Goal: Information Seeking & Learning: Understand process/instructions

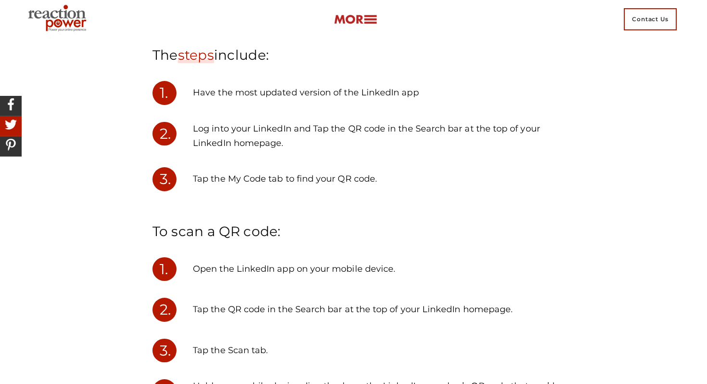
scroll to position [904, 0]
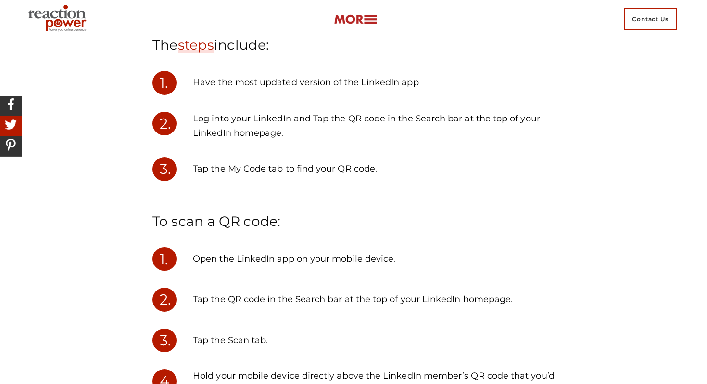
click at [369, 132] on p "Log into your LinkedIn and Tap the QR code in the Search bar at the top of your…" at bounding box center [374, 126] width 362 height 28
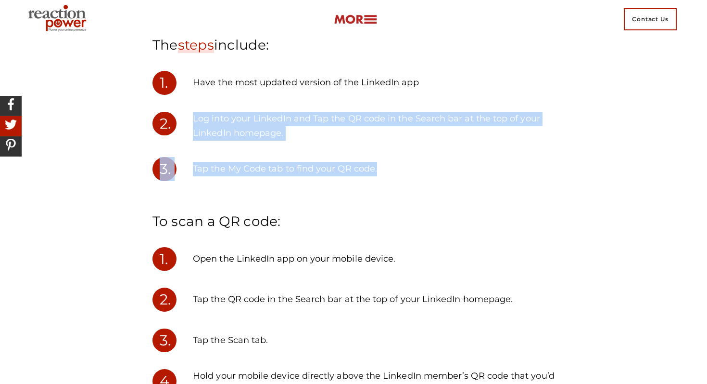
copy section "Log into your LinkedIn and Tap the QR code in the Search bar at the top of your…"
drag, startPoint x: 390, startPoint y: 167, endPoint x: 189, endPoint y: 116, distance: 207.9
click at [189, 116] on section "1. Have the most updated version of the LinkedIn app 2. Log into your LinkedIn …" at bounding box center [353, 391] width 417 height 641
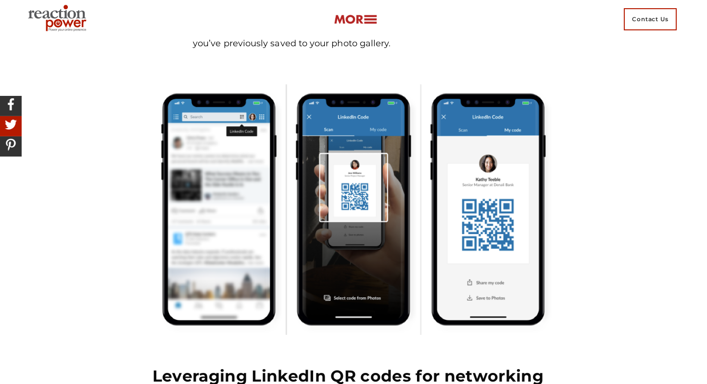
scroll to position [1277, 0]
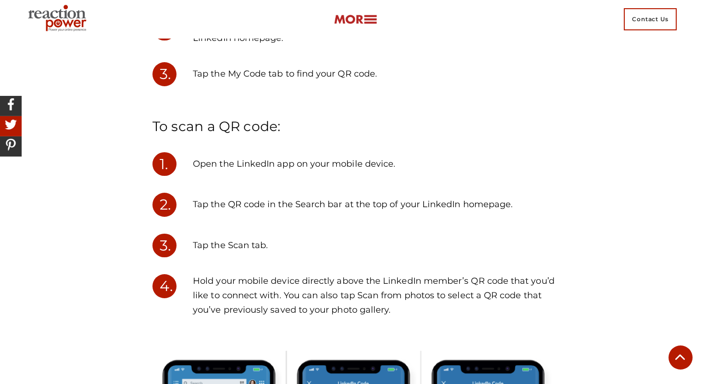
click at [357, 213] on div "Tap the QR code in the Search bar at the top of your LinkedIn homepage." at bounding box center [388, 210] width 347 height 36
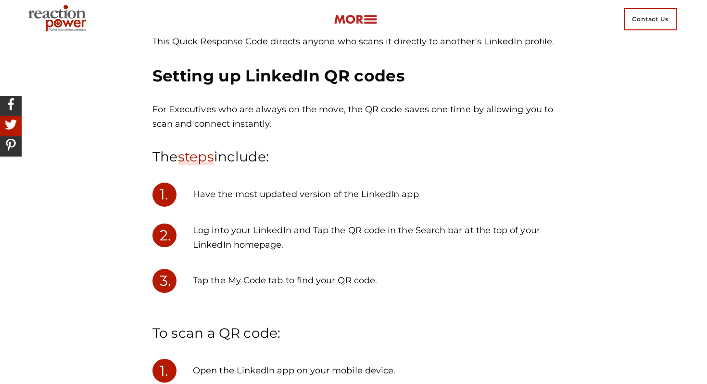
scroll to position [799, 0]
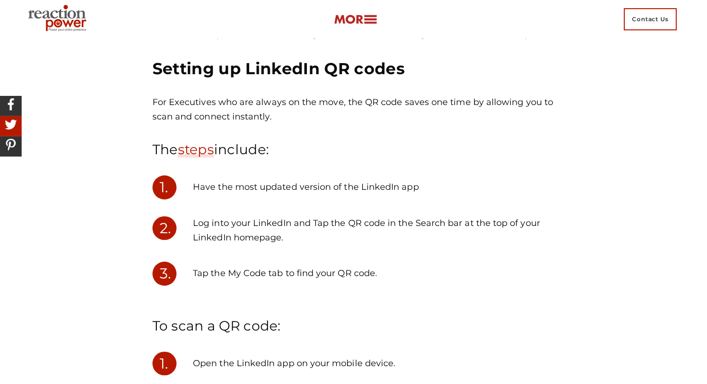
click at [379, 274] on p "Tap the My Code tab to find your QR code." at bounding box center [374, 273] width 362 height 14
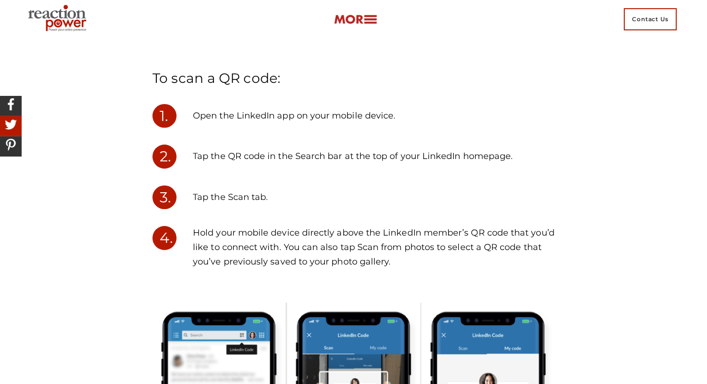
scroll to position [1048, 0]
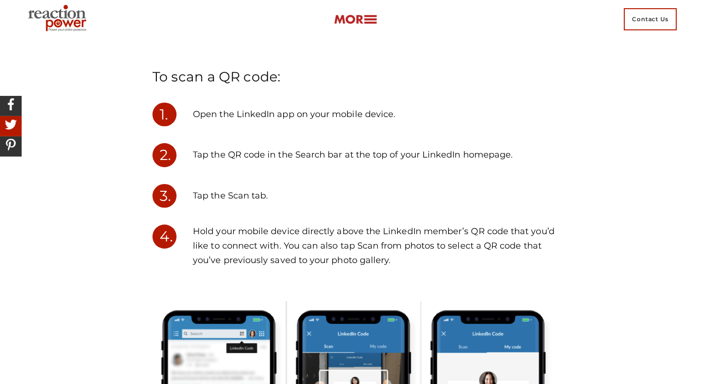
click at [286, 178] on div "Tap the QR code in the Search bar at the top of your LinkedIn homepage." at bounding box center [388, 161] width 347 height 36
click at [273, 200] on p "Tap the Scan tab." at bounding box center [374, 196] width 362 height 14
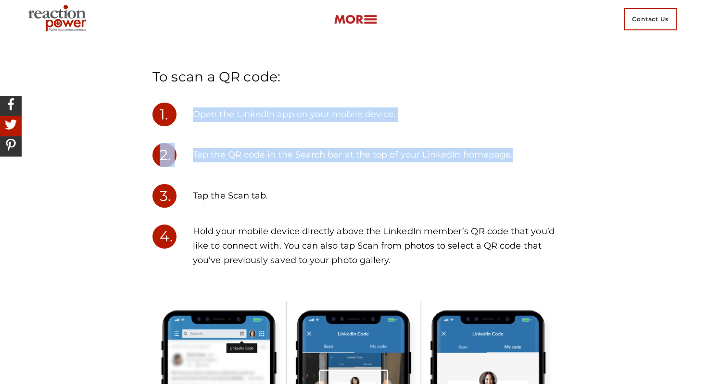
copy section "Open the LinkedIn app on your mobile device. 2. Tap the QR code in the Search b…"
drag, startPoint x: 195, startPoint y: 110, endPoint x: 520, endPoint y: 161, distance: 328.9
click at [520, 161] on section "1. Have the most updated version of the LinkedIn app 2. Log into your LinkedIn …" at bounding box center [353, 246] width 417 height 641
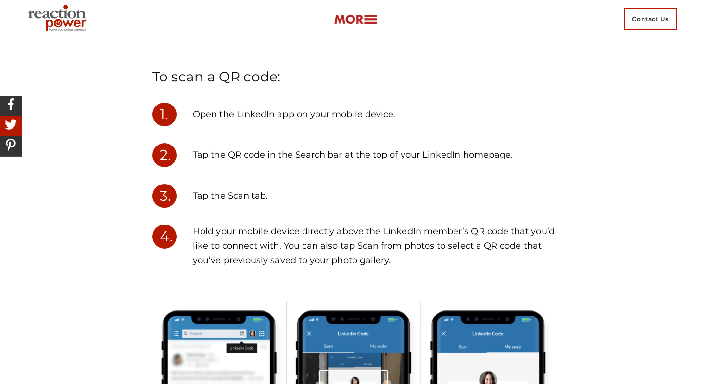
click at [369, 197] on p "Tap the Scan tab." at bounding box center [374, 196] width 362 height 14
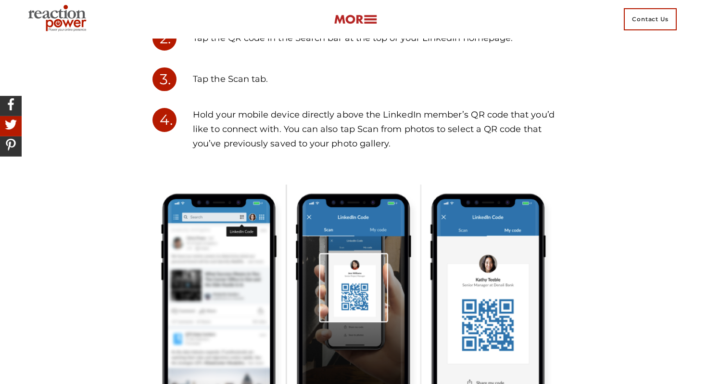
scroll to position [1168, 0]
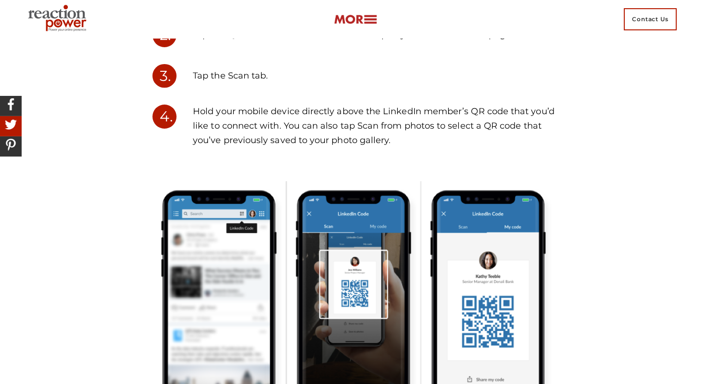
click at [407, 128] on p "Hold your mobile device directly above the LinkedIn member’s QR code that you’d…" at bounding box center [374, 125] width 362 height 43
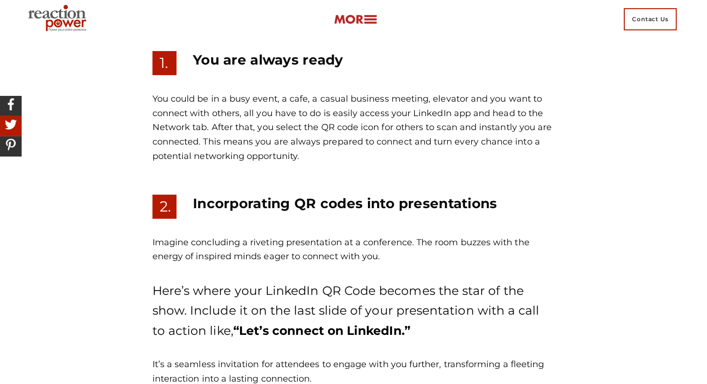
scroll to position [1632, 0]
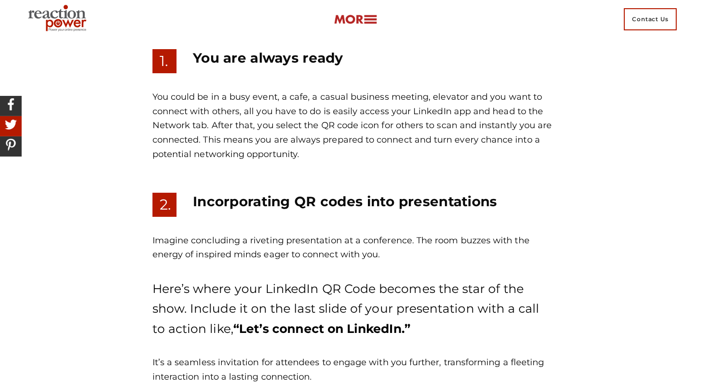
click at [279, 111] on p "You could be in a busy event, a cafe, a casual business meeting, elevator and y…" at bounding box center [354, 125] width 403 height 71
click at [267, 110] on p "You could be in a busy event, a cafe, a casual business meeting, elevator and y…" at bounding box center [354, 125] width 403 height 71
click at [257, 111] on p "You could be in a busy event, a cafe, a casual business meeting, elevator and y…" at bounding box center [354, 125] width 403 height 71
click at [222, 112] on p "You could be in a busy event, a cafe, a casual business meeting, elevator and y…" at bounding box center [354, 125] width 403 height 71
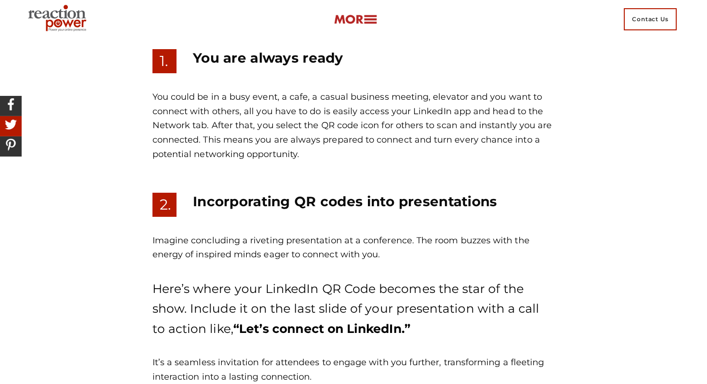
click at [194, 107] on p "You could be in a busy event, a cafe, a casual business meeting, elevator and y…" at bounding box center [354, 125] width 403 height 71
click at [191, 104] on p "You could be in a busy event, a cafe, a casual business meeting, elevator and y…" at bounding box center [354, 125] width 403 height 71
click at [161, 93] on p "You could be in a busy event, a cafe, a casual business meeting, elevator and y…" at bounding box center [354, 125] width 403 height 71
click at [167, 98] on p "You could be in a busy event, a cafe, a casual business meeting, elevator and y…" at bounding box center [354, 125] width 403 height 71
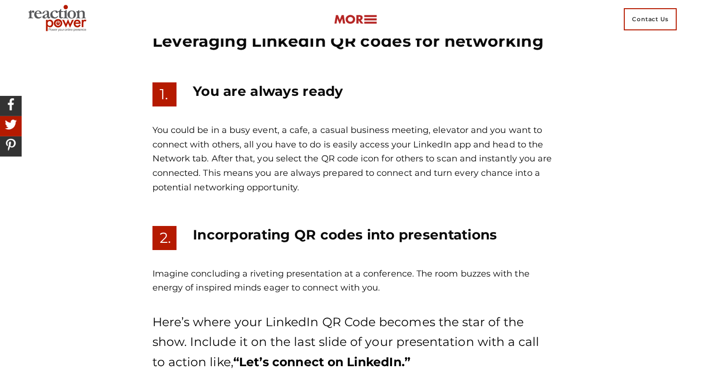
scroll to position [1606, 0]
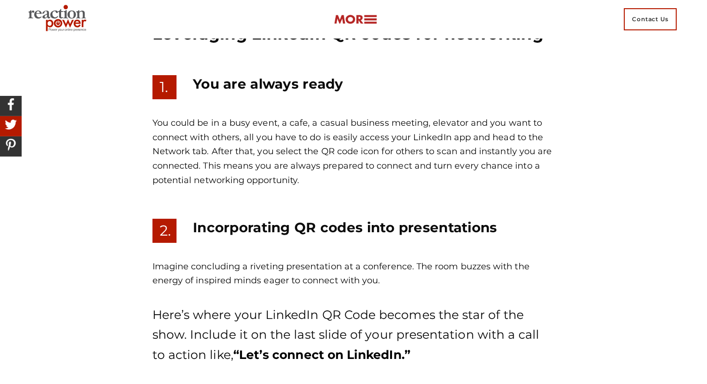
click at [160, 126] on p "You could be in a busy event, a cafe, a casual business meeting, elevator and y…" at bounding box center [354, 151] width 403 height 71
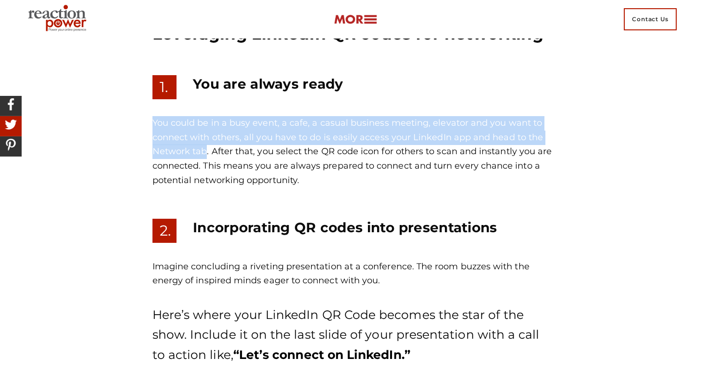
copy p "You could be in a busy event, a cafe, a casual business meeting, elevator and y…"
drag, startPoint x: 154, startPoint y: 123, endPoint x: 205, endPoint y: 151, distance: 58.4
click at [205, 151] on p "You could be in a busy event, a cafe, a casual business meeting, elevator and y…" at bounding box center [354, 151] width 403 height 71
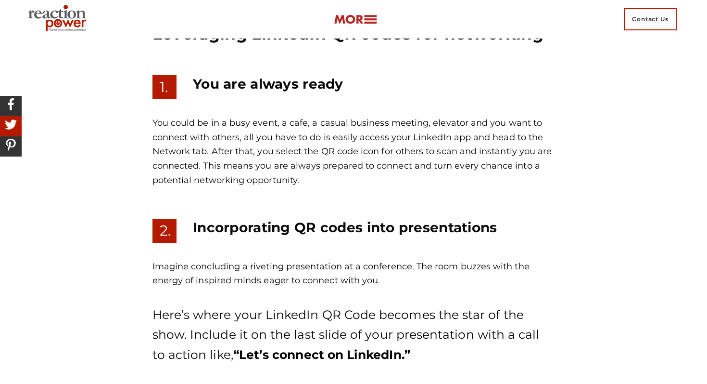
click at [256, 176] on p "You could be in a busy event, a cafe, a casual business meeting, elevator and y…" at bounding box center [354, 151] width 403 height 71
click at [217, 143] on p "You could be in a busy event, a cafe, a casual business meeting, elevator and y…" at bounding box center [354, 151] width 403 height 71
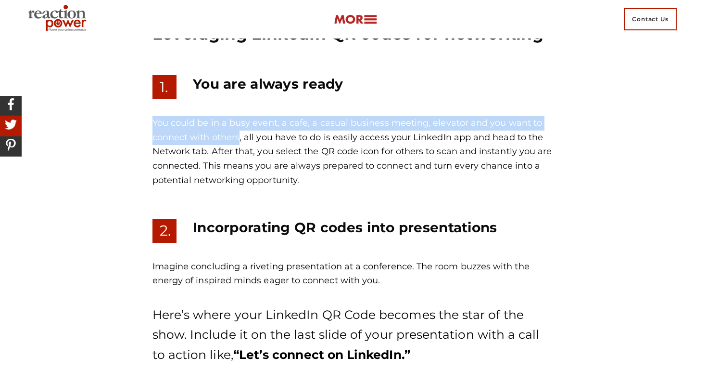
copy p "You could be in a busy event, a cafe, a casual business meeting, elevator and y…"
drag, startPoint x: 153, startPoint y: 122, endPoint x: 240, endPoint y: 133, distance: 87.3
click at [240, 133] on p "You could be in a busy event, a cafe, a casual business meeting, elevator and y…" at bounding box center [354, 151] width 403 height 71
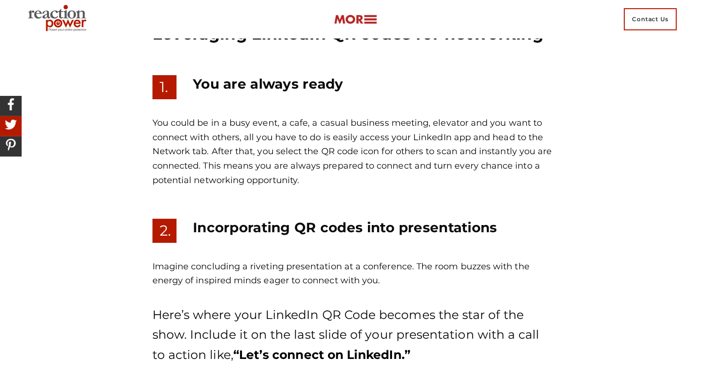
click at [353, 142] on p "You could be in a busy event, a cafe, a casual business meeting, elevator and y…" at bounding box center [354, 151] width 403 height 71
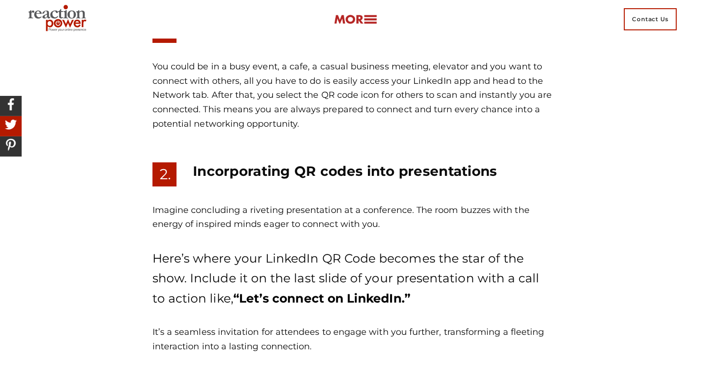
click at [353, 142] on div "You could be in a busy event, a cafe, a casual business meeting, elevator and y…" at bounding box center [353, 104] width 417 height 88
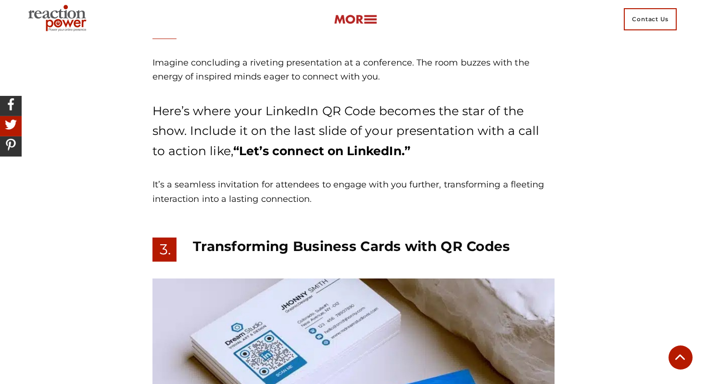
scroll to position [1807, 0]
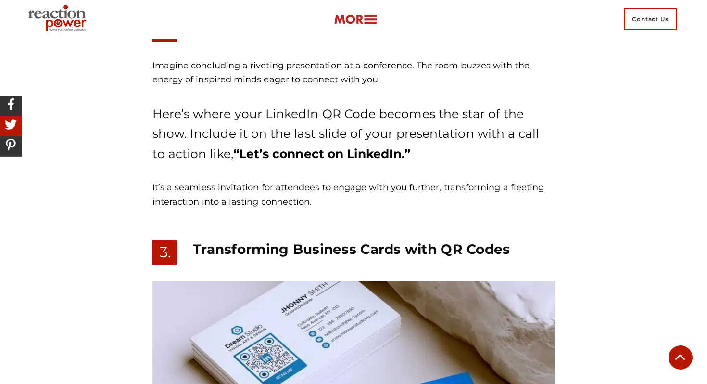
click at [353, 142] on p "Here’s where your LinkedIn QR Code becomes the star of the show. Include it on …" at bounding box center [354, 134] width 403 height 60
click at [370, 136] on p "Here’s where your LinkedIn QR Code becomes the star of the show. Include it on …" at bounding box center [354, 134] width 403 height 60
click at [403, 129] on p "Here’s where your LinkedIn QR Code becomes the star of the show. Include it on …" at bounding box center [354, 134] width 403 height 60
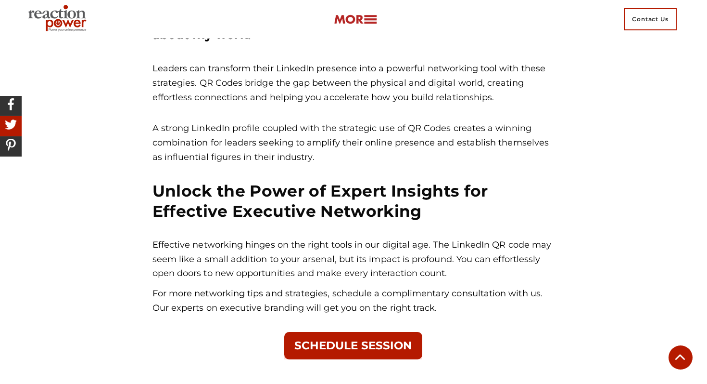
scroll to position [2958, 0]
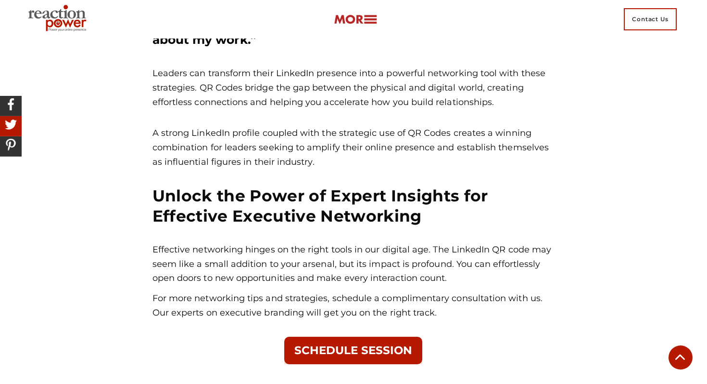
click at [465, 274] on div "Effective networking hinges on the right tools in our digital age. The LinkedIn…" at bounding box center [354, 281] width 403 height 77
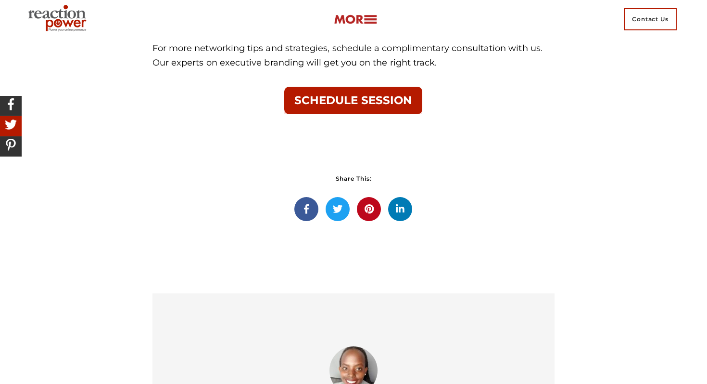
scroll to position [3316, 0]
